Goal: Information Seeking & Learning: Learn about a topic

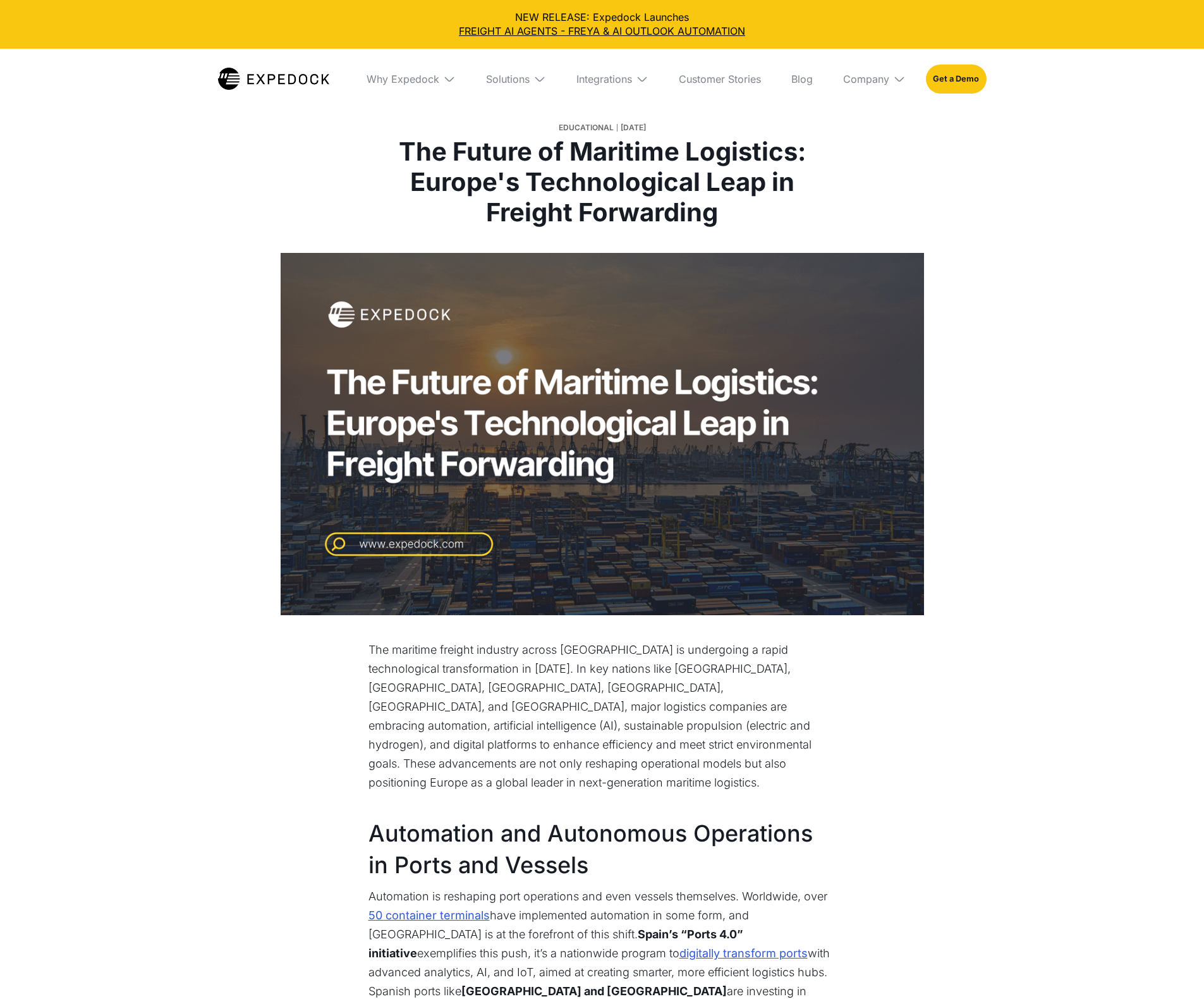
select select
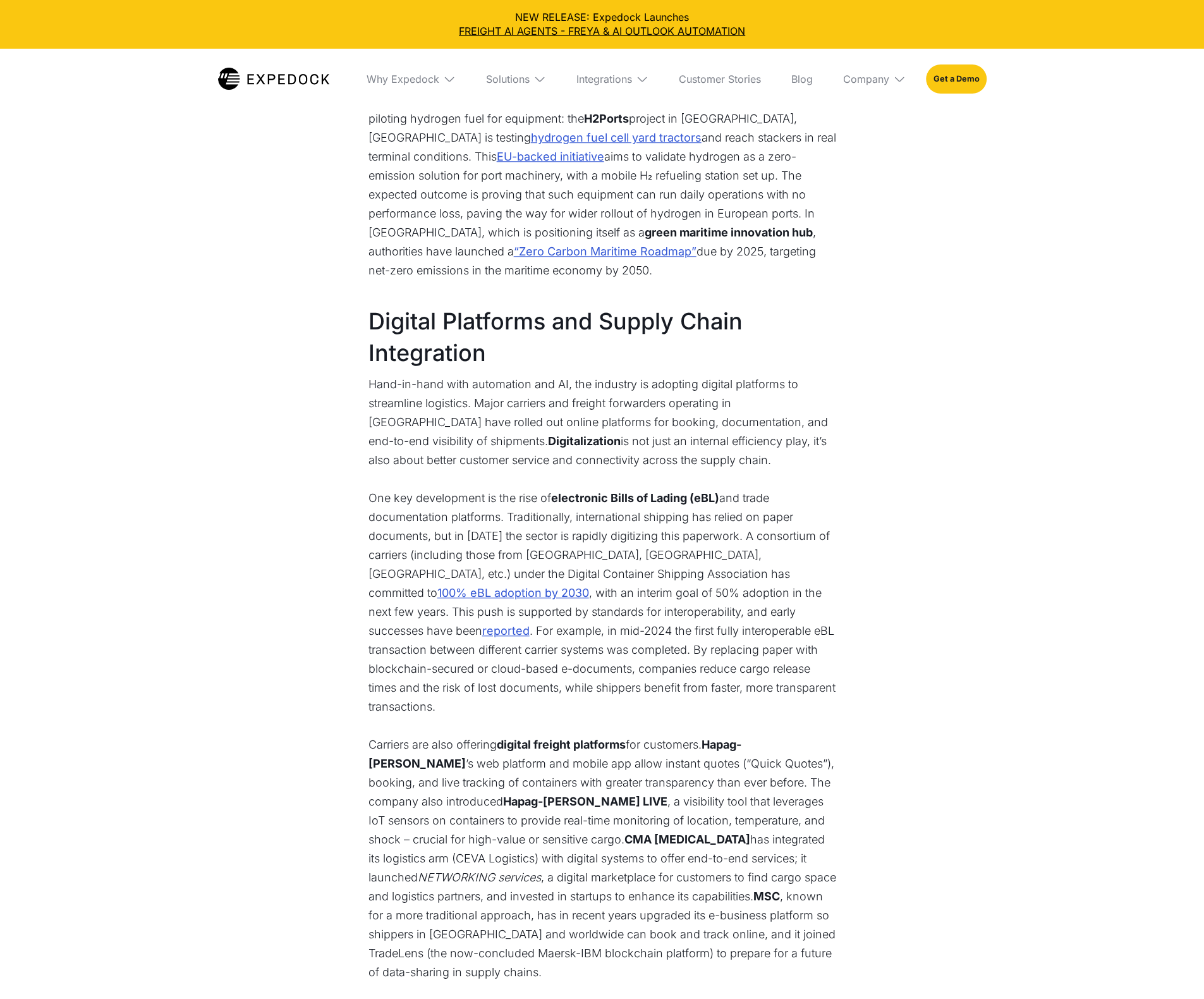
scroll to position [4547, 0]
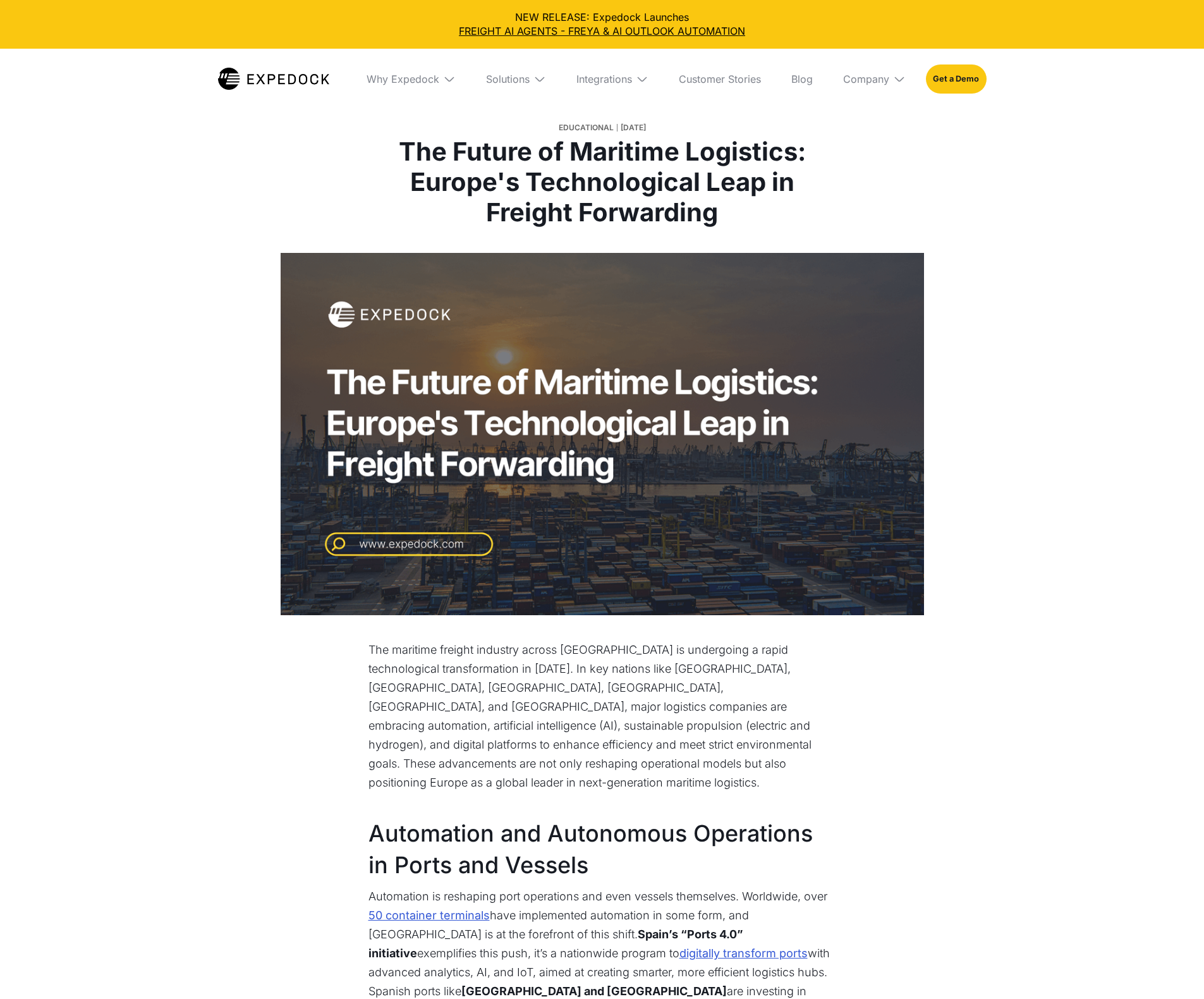
select select
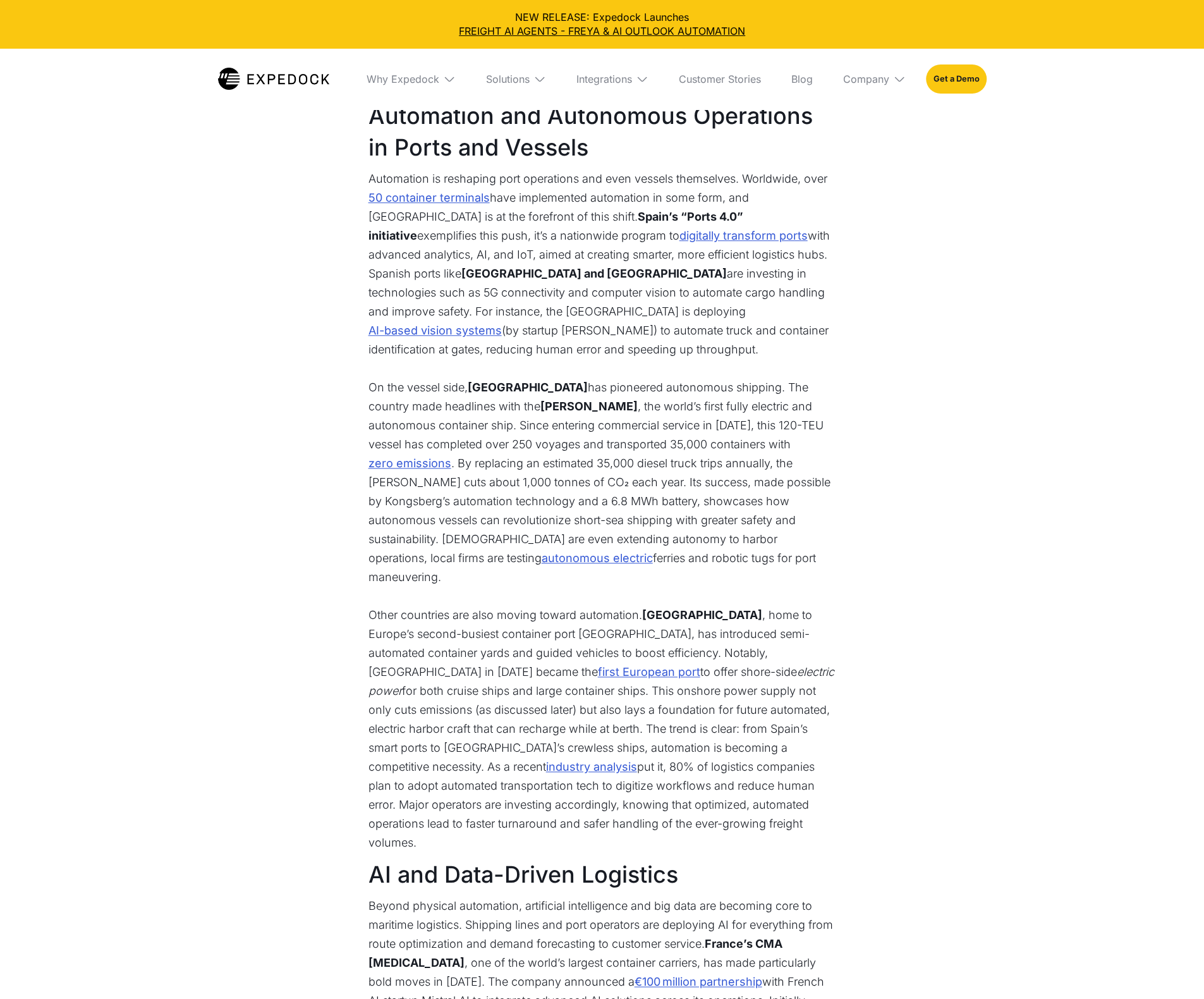
scroll to position [886, 0]
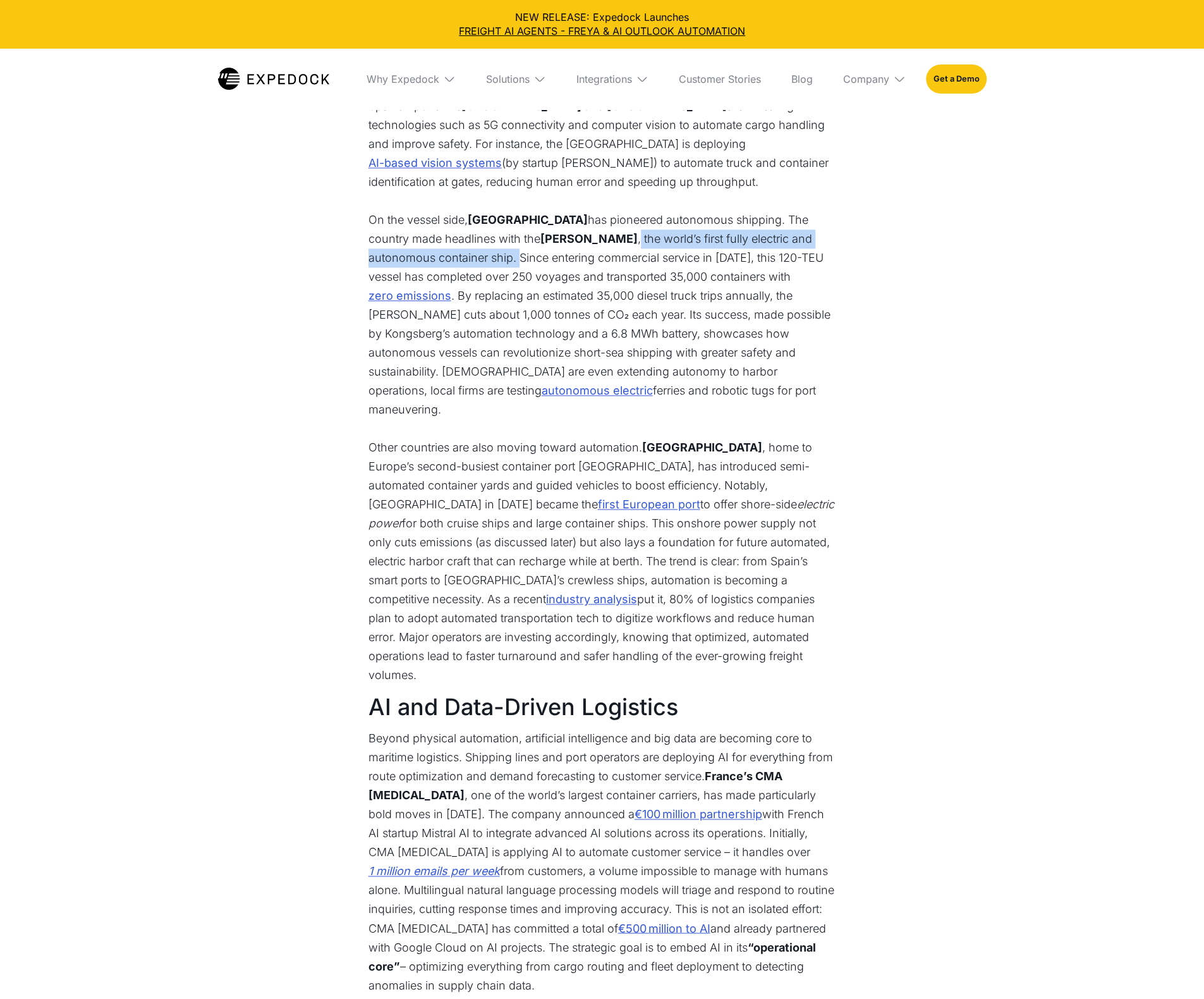
drag, startPoint x: 450, startPoint y: 305, endPoint x: 550, endPoint y: 284, distance: 102.2
click at [550, 284] on p "On the vessel side, [GEOGRAPHIC_DATA] has pioneered autonomous shipping. The co…" at bounding box center [603, 315] width 468 height 209
click at [540, 305] on p "On the vessel side, [GEOGRAPHIC_DATA] has pioneered autonomous shipping. The co…" at bounding box center [603, 315] width 468 height 209
drag, startPoint x: 471, startPoint y: 284, endPoint x: 543, endPoint y: 286, distance: 72.0
click at [544, 246] on strong "[PERSON_NAME]" at bounding box center [589, 238] width 97 height 14
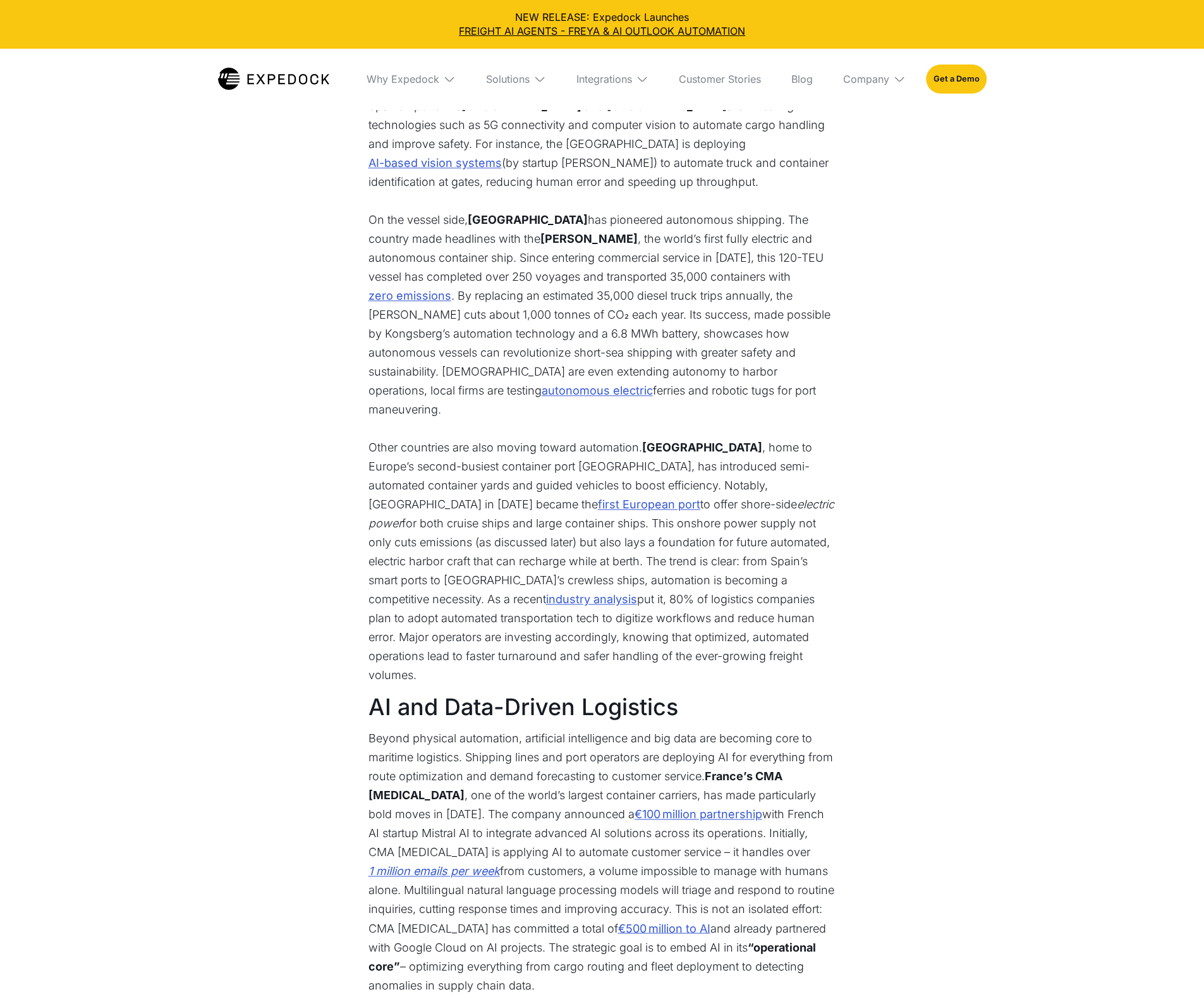
copy strong "[PERSON_NAME]"
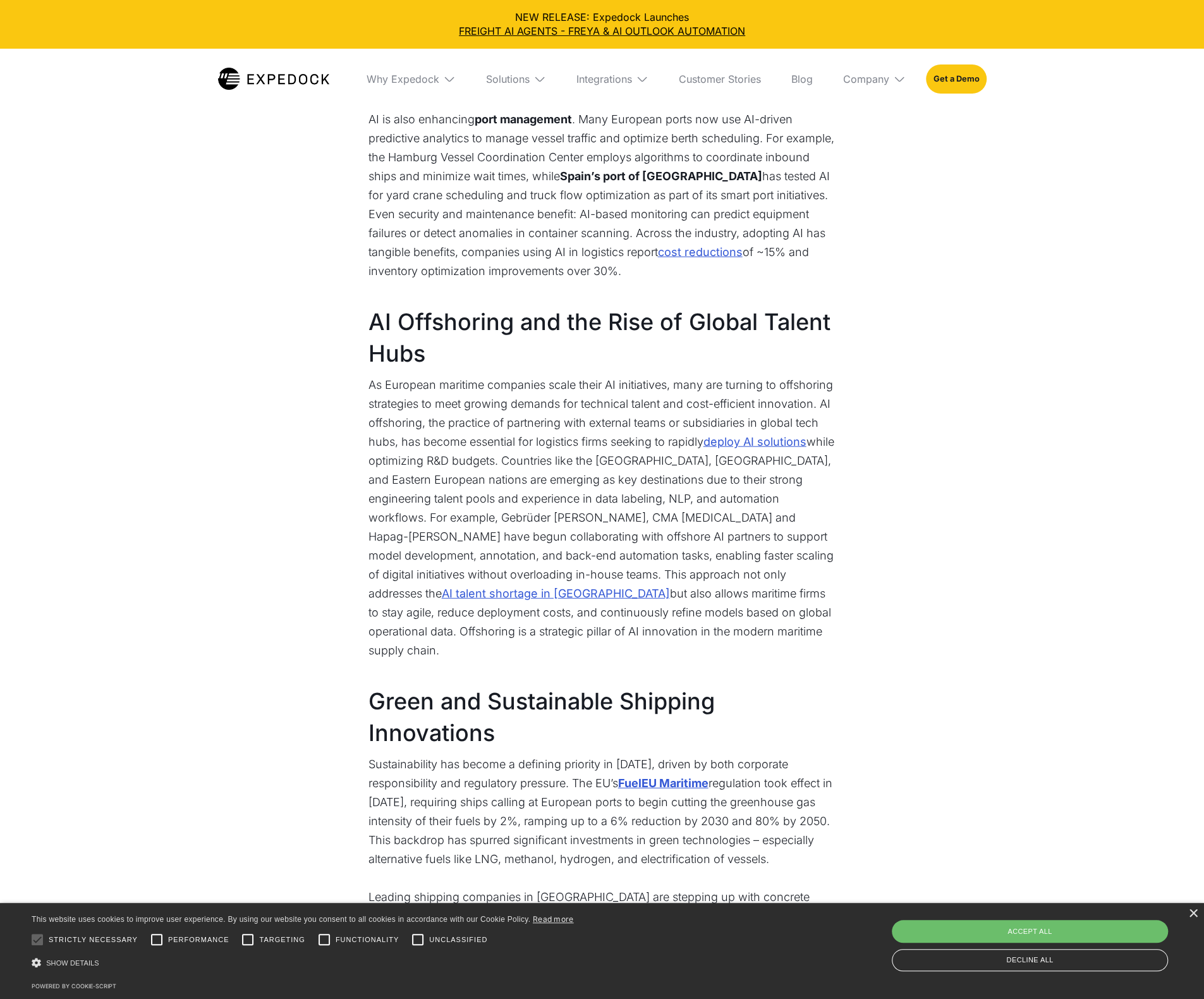
scroll to position [2276, 0]
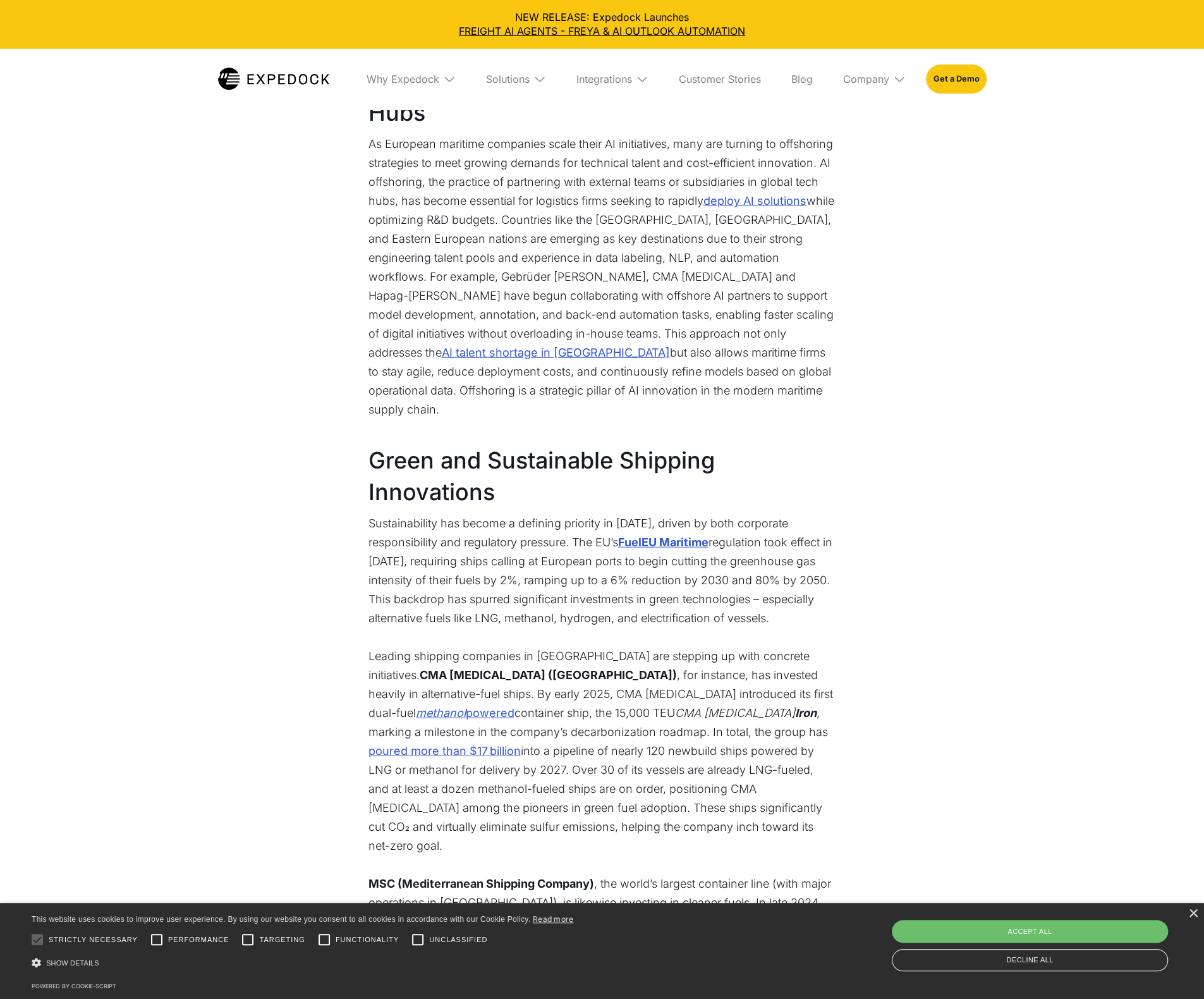
click at [399, 875] on p "MSC (Mediterranean Shipping Company) , the world’s largest container line (with…" at bounding box center [603, 969] width 468 height 190
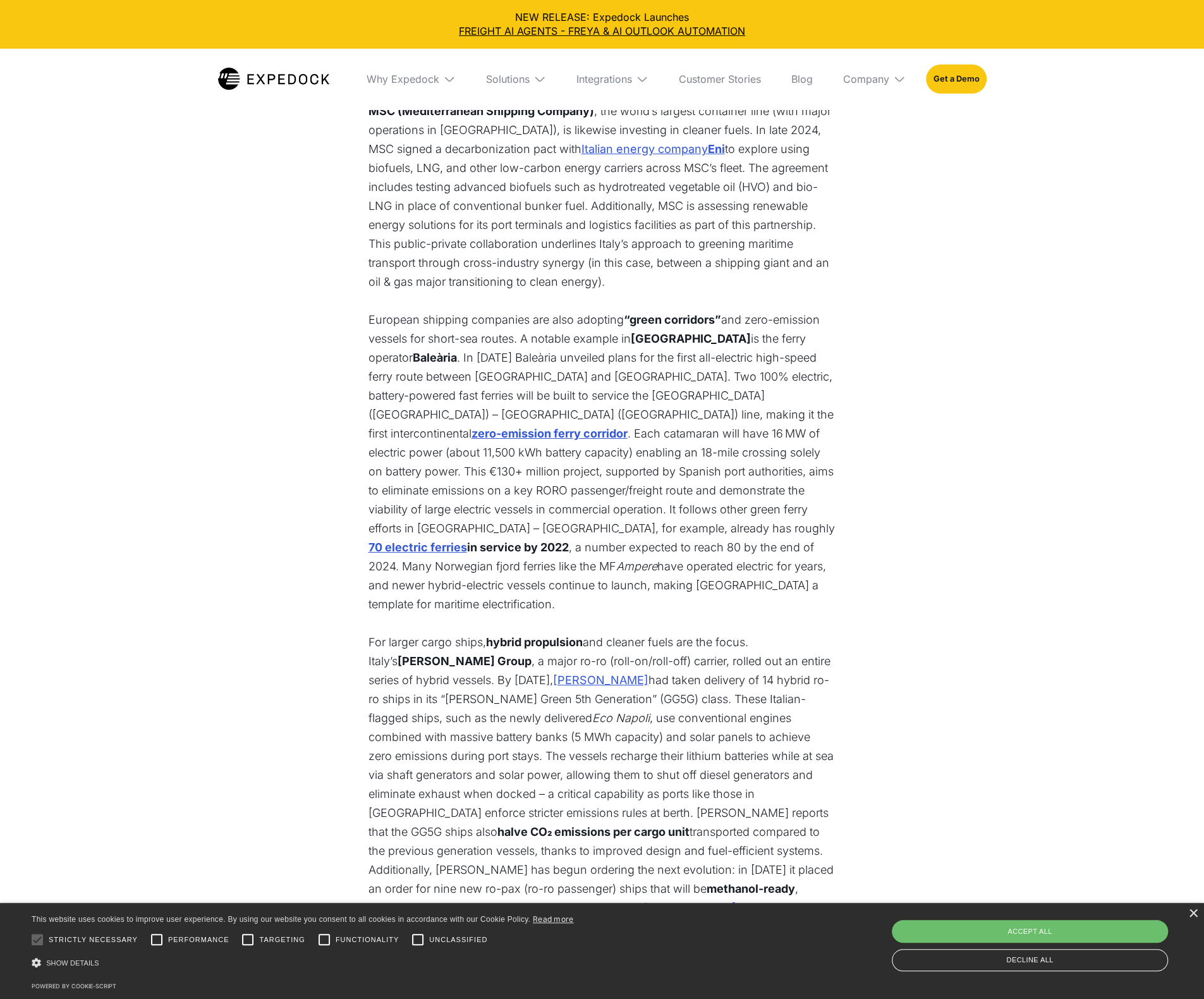
scroll to position [3162, 0]
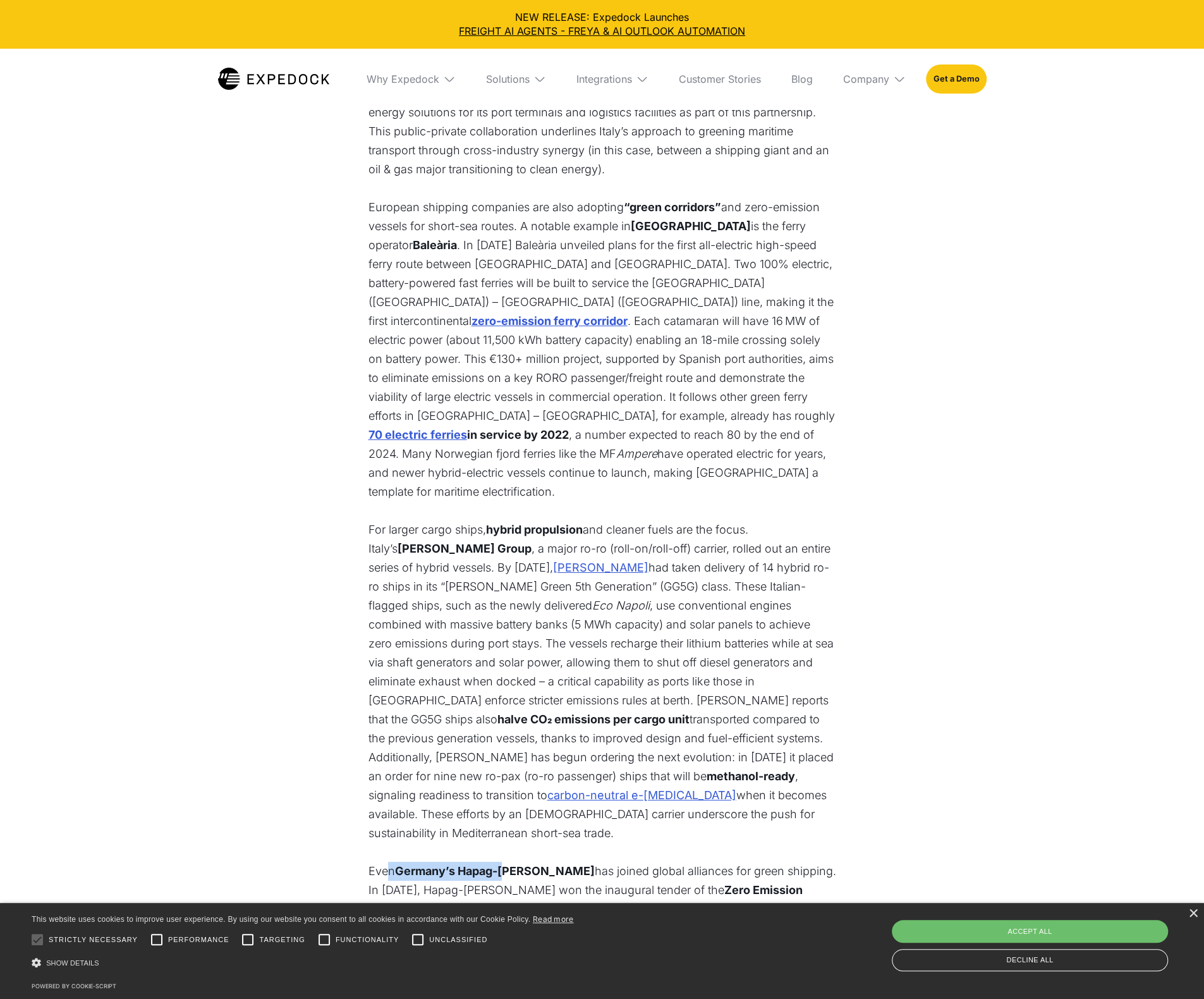
drag, startPoint x: 388, startPoint y: 769, endPoint x: 506, endPoint y: 770, distance: 118.0
click at [506, 862] on p "Even Germany’s Hapag-[PERSON_NAME] has joined global alliances for green shippi…" at bounding box center [603, 994] width 468 height 266
click at [518, 862] on p "Even Germany’s Hapag-[PERSON_NAME] has joined global alliances for green shippi…" at bounding box center [603, 994] width 468 height 266
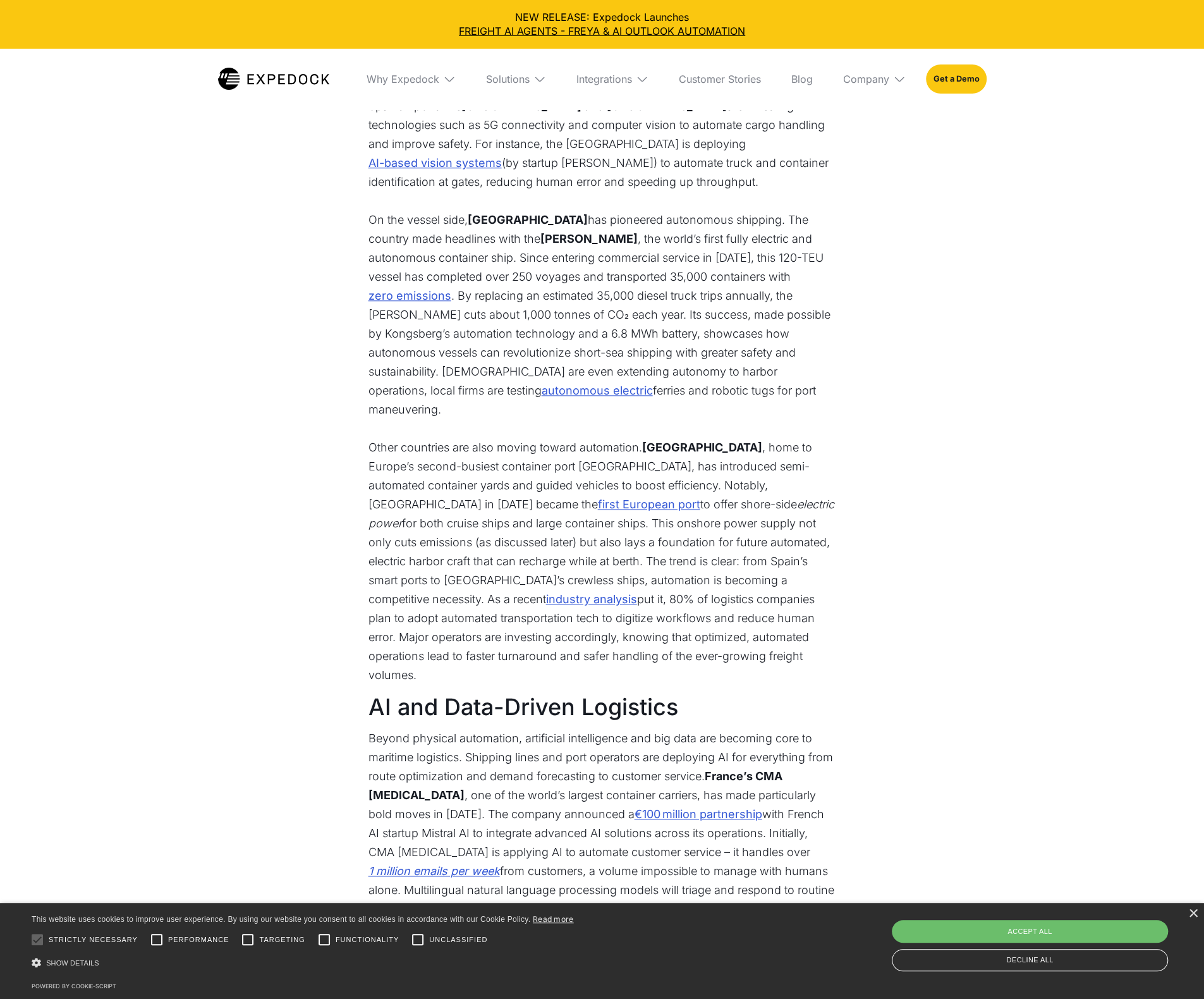
scroll to position [0, 0]
